Goal: Use online tool/utility: Use online tool/utility

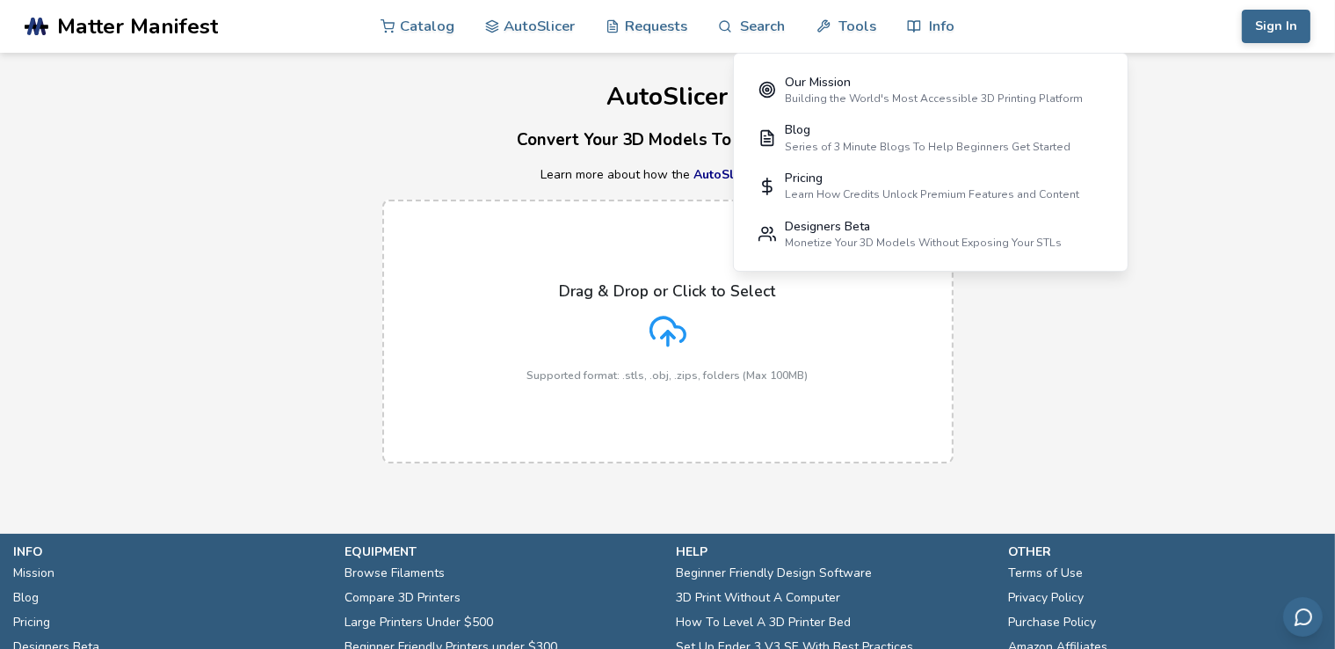
click at [1293, 152] on h3 "Convert Your 3D Models To Print Files" at bounding box center [667, 140] width 1335 height 27
click at [1220, 119] on div "AutoSlicer Convert Your 3D Models To Print Files Learn more about how the AutoS…" at bounding box center [667, 267] width 1335 height 428
click at [960, 323] on div "Drag & Drop or Click to Select Supported format: .stls, .obj, .zips, folders (M…" at bounding box center [667, 331] width 1335 height 299
click at [751, 336] on div "Drag & Drop or Click to Select Supported format: .stls, .obj, .zips, folders (M…" at bounding box center [667, 331] width 281 height 99
click at [0, 0] on input "Drag & Drop or Click to Select Supported format: .stls, .obj, .zips, folders (M…" at bounding box center [0, 0] width 0 height 0
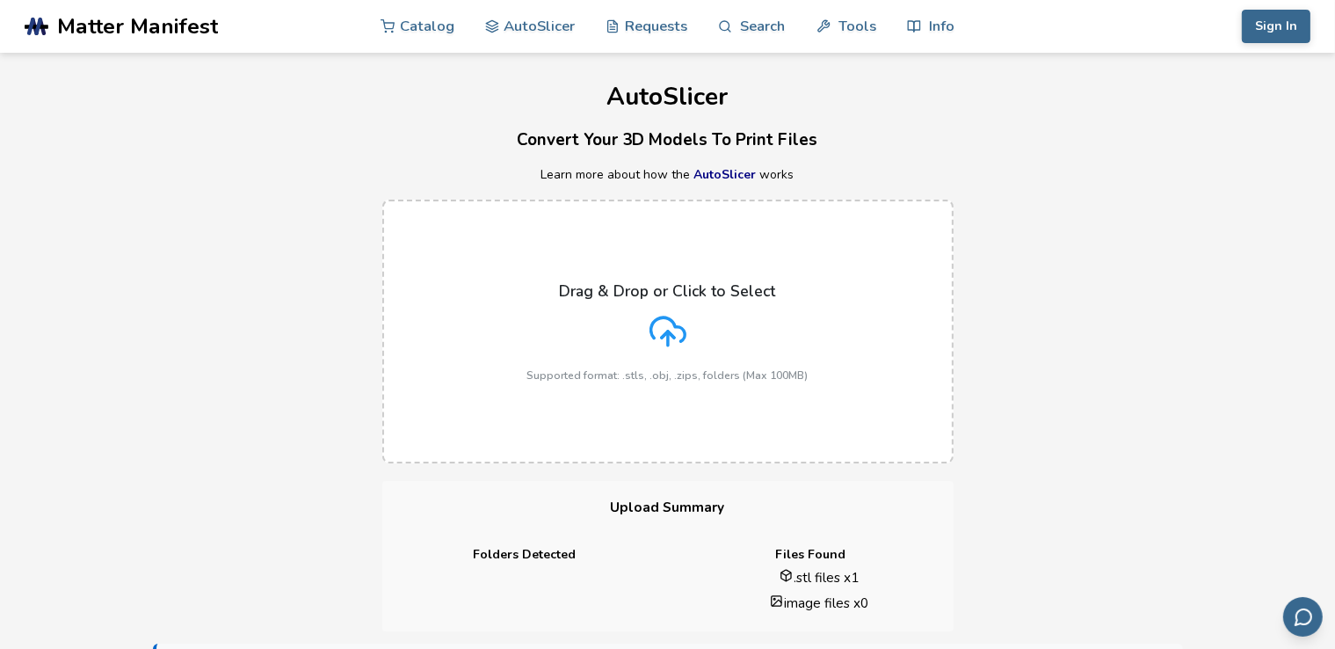
click at [650, 321] on icon at bounding box center [668, 331] width 37 height 37
click at [0, 0] on input "Drag & Drop or Click to Select Supported format: .stls, .obj, .zips, folders (M…" at bounding box center [0, 0] width 0 height 0
click at [640, 254] on label "Drag & Drop or Click to Select Supported format: .stls, .obj, .zips, folders (M…" at bounding box center [667, 332] width 571 height 264
click at [0, 0] on input "Drag & Drop or Click to Select Supported format: .stls, .obj, .zips, folders (M…" at bounding box center [0, 0] width 0 height 0
click at [636, 298] on p "Drag & Drop or Click to Select" at bounding box center [668, 291] width 216 height 18
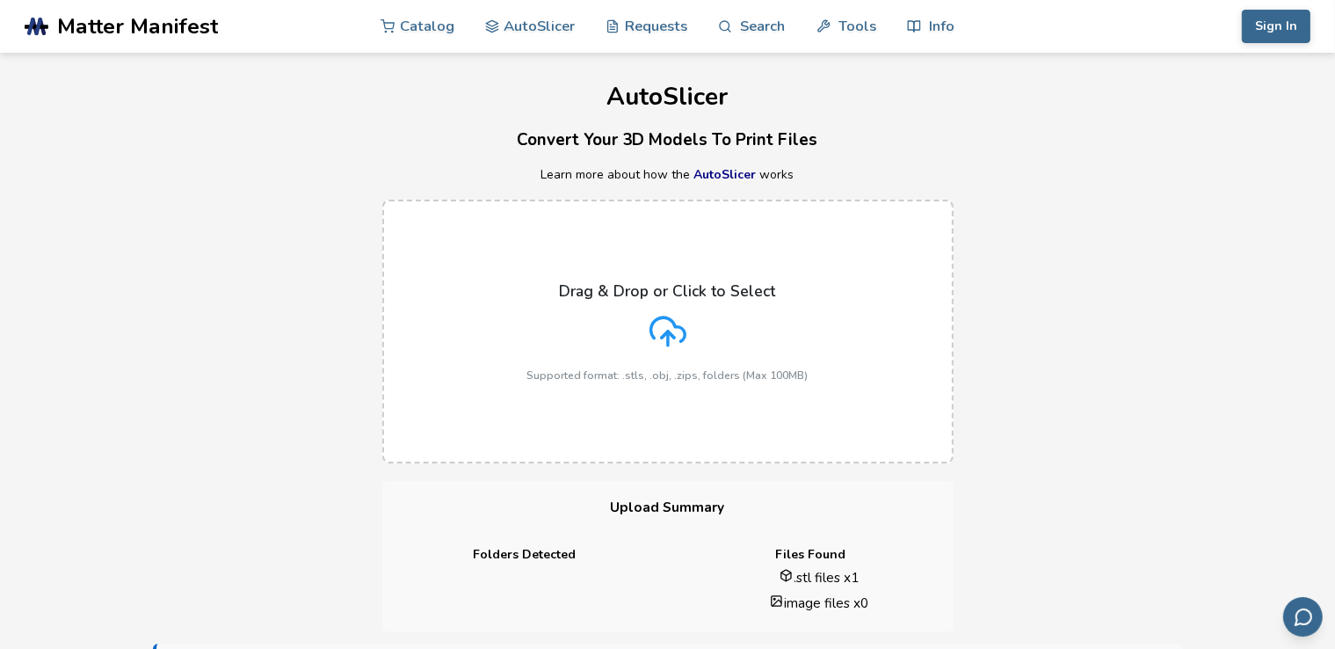
click at [0, 0] on input "Drag & Drop or Click to Select Supported format: .stls, .obj, .zips, folders (M…" at bounding box center [0, 0] width 0 height 0
click at [675, 331] on icon at bounding box center [668, 331] width 37 height 37
click at [0, 0] on input "Drag & Drop or Click to Select Supported format: .stls, .obj, .zips, folders (M…" at bounding box center [0, 0] width 0 height 0
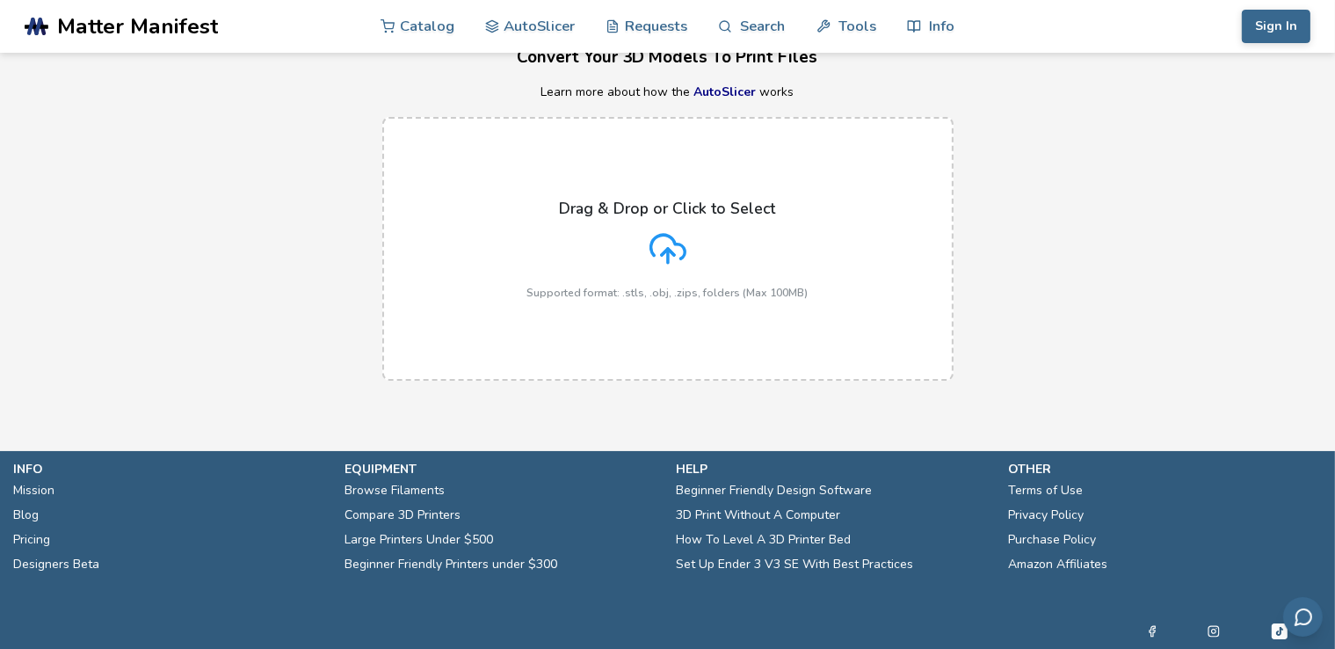
click at [731, 214] on p "Drag & Drop or Click to Select" at bounding box center [668, 209] width 216 height 18
click at [0, 0] on input "Drag & Drop or Click to Select Supported format: .stls, .obj, .zips, folders (M…" at bounding box center [0, 0] width 0 height 0
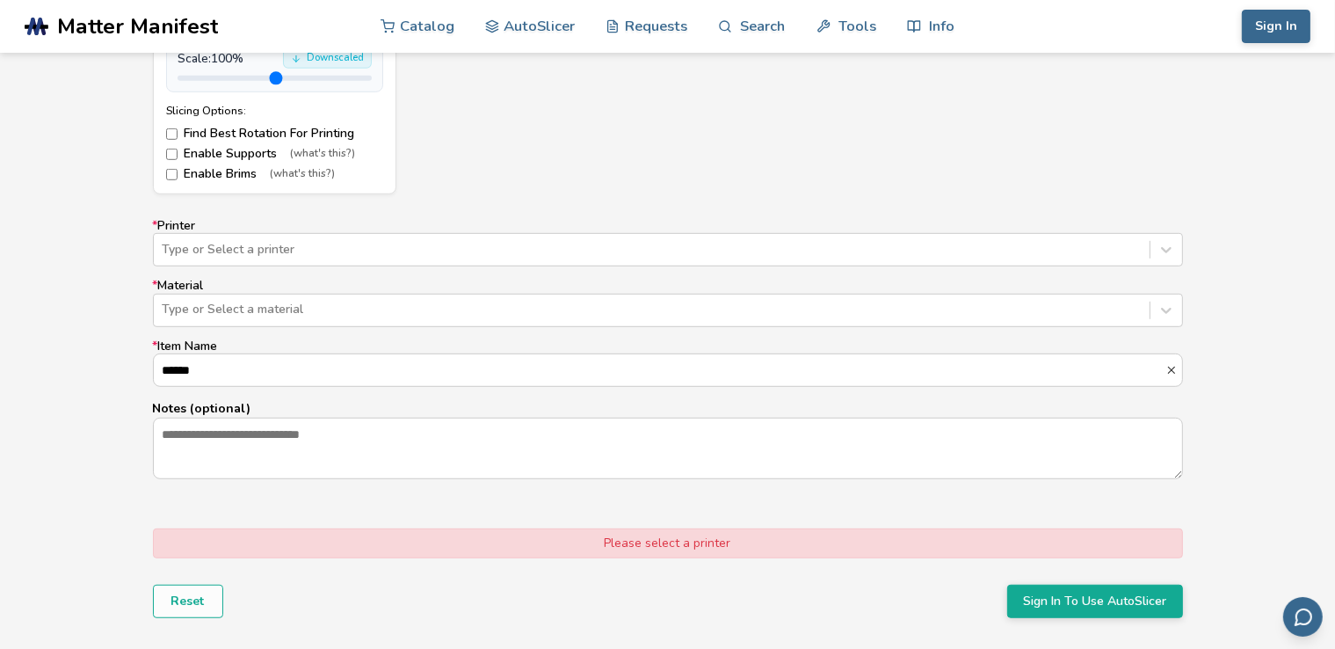
scroll to position [993, 0]
